Goal: Task Accomplishment & Management: Complete application form

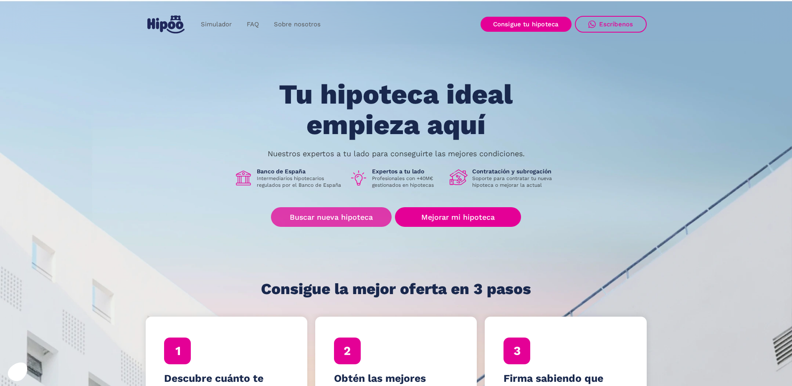
click at [335, 218] on link "Buscar nueva hipoteca" at bounding box center [331, 217] width 121 height 20
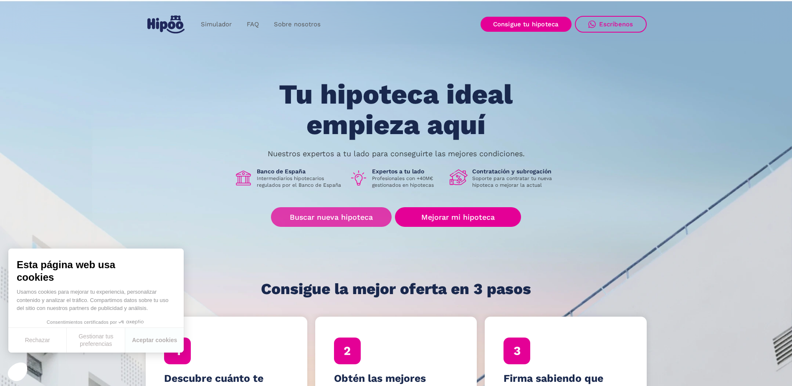
click at [352, 219] on link "Buscar nueva hipoteca" at bounding box center [331, 217] width 121 height 20
